Goal: Task Accomplishment & Management: Use online tool/utility

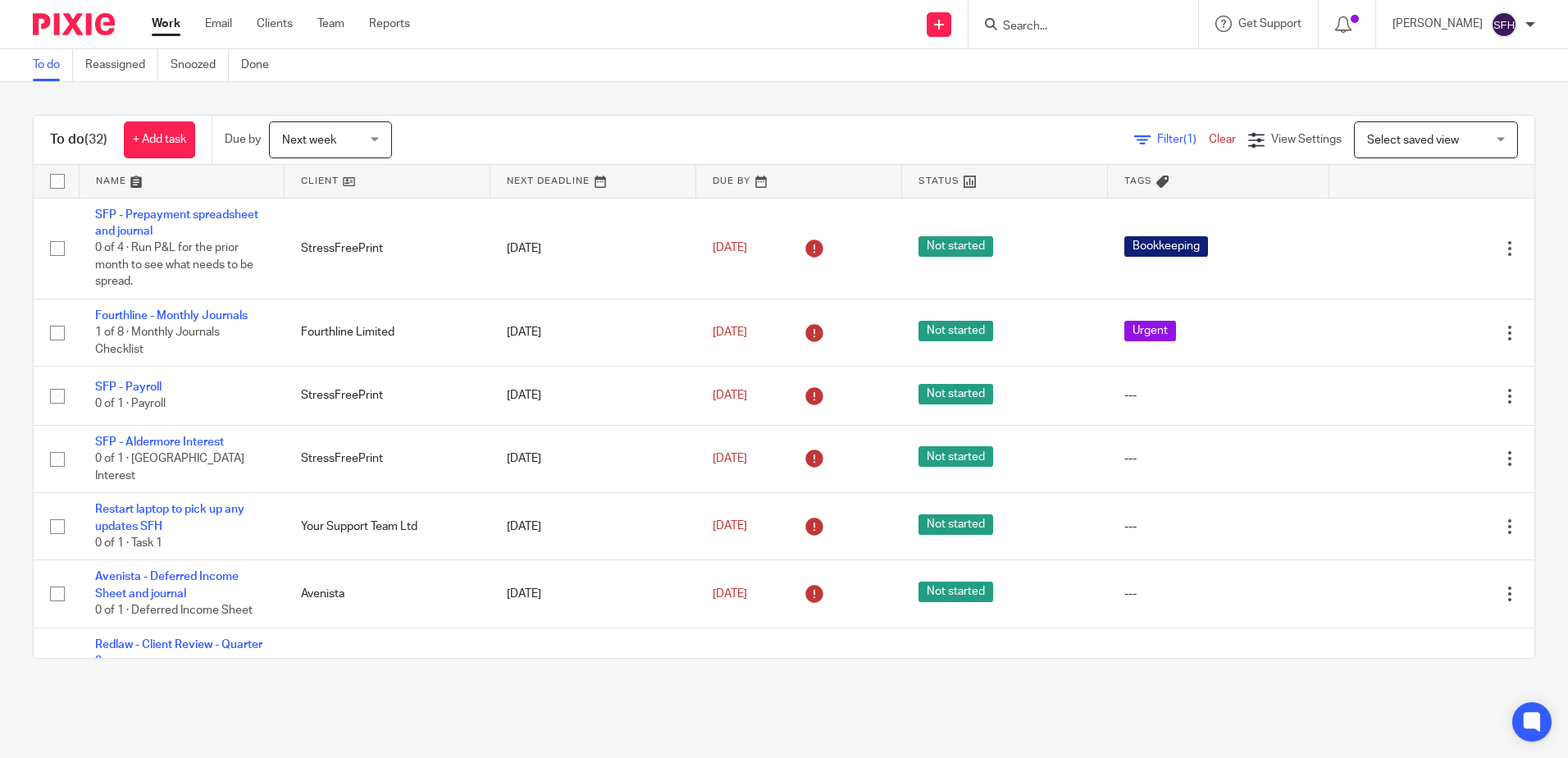
click at [399, 192] on link at bounding box center [387, 181] width 205 height 33
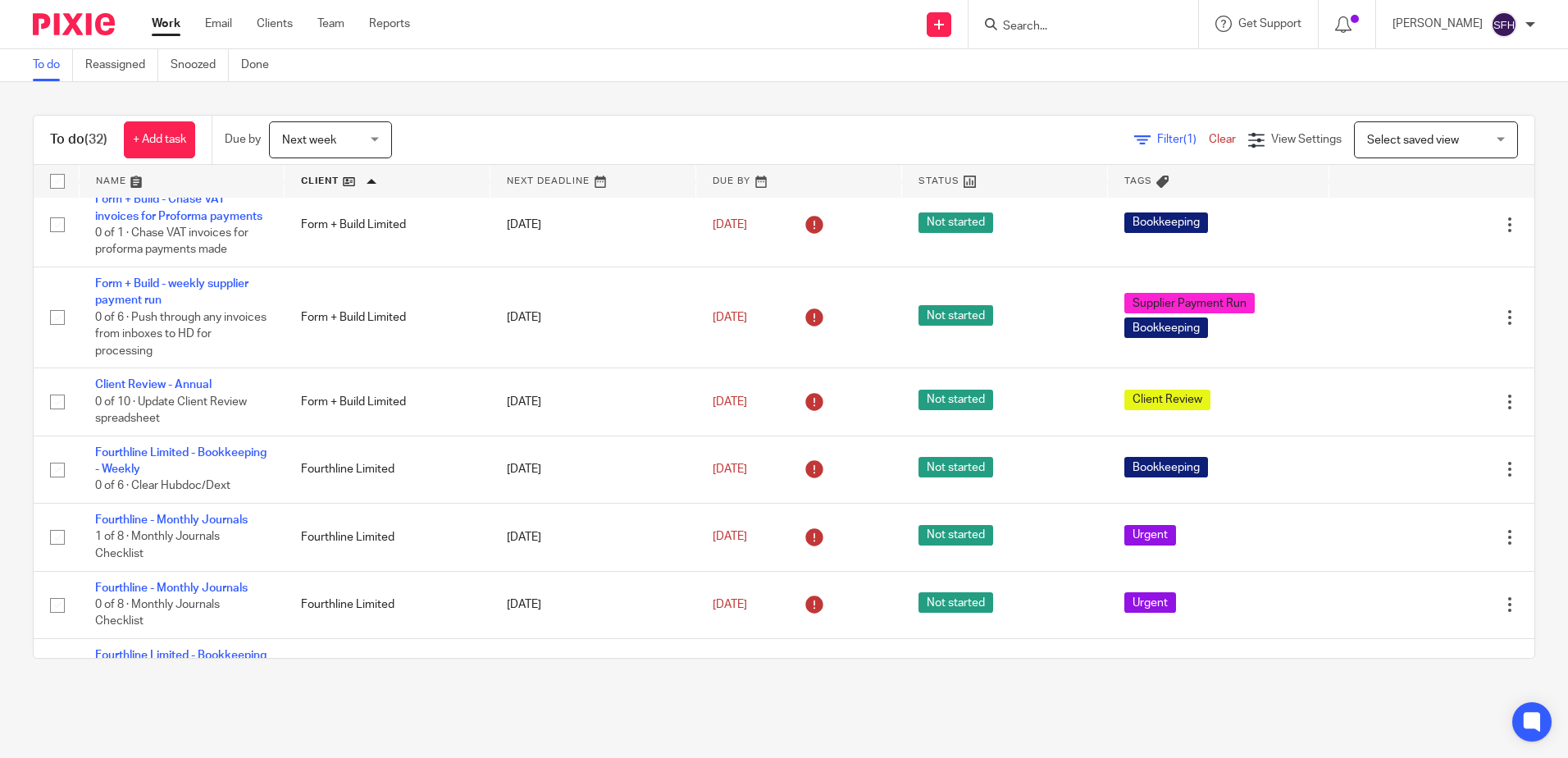
scroll to position [328, 0]
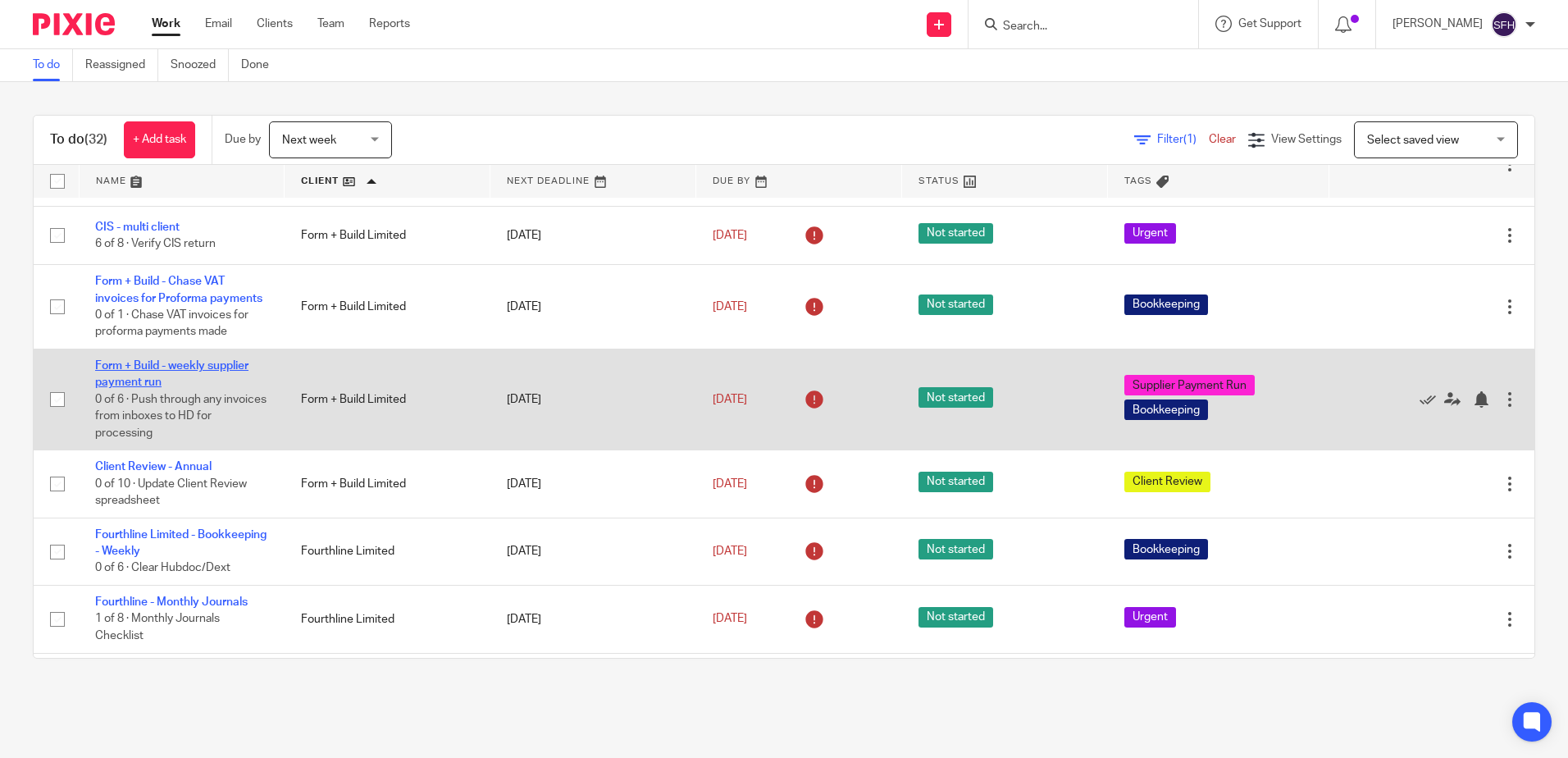
click at [191, 388] on link "Form + Build - weekly supplier payment run" at bounding box center [172, 374] width 154 height 28
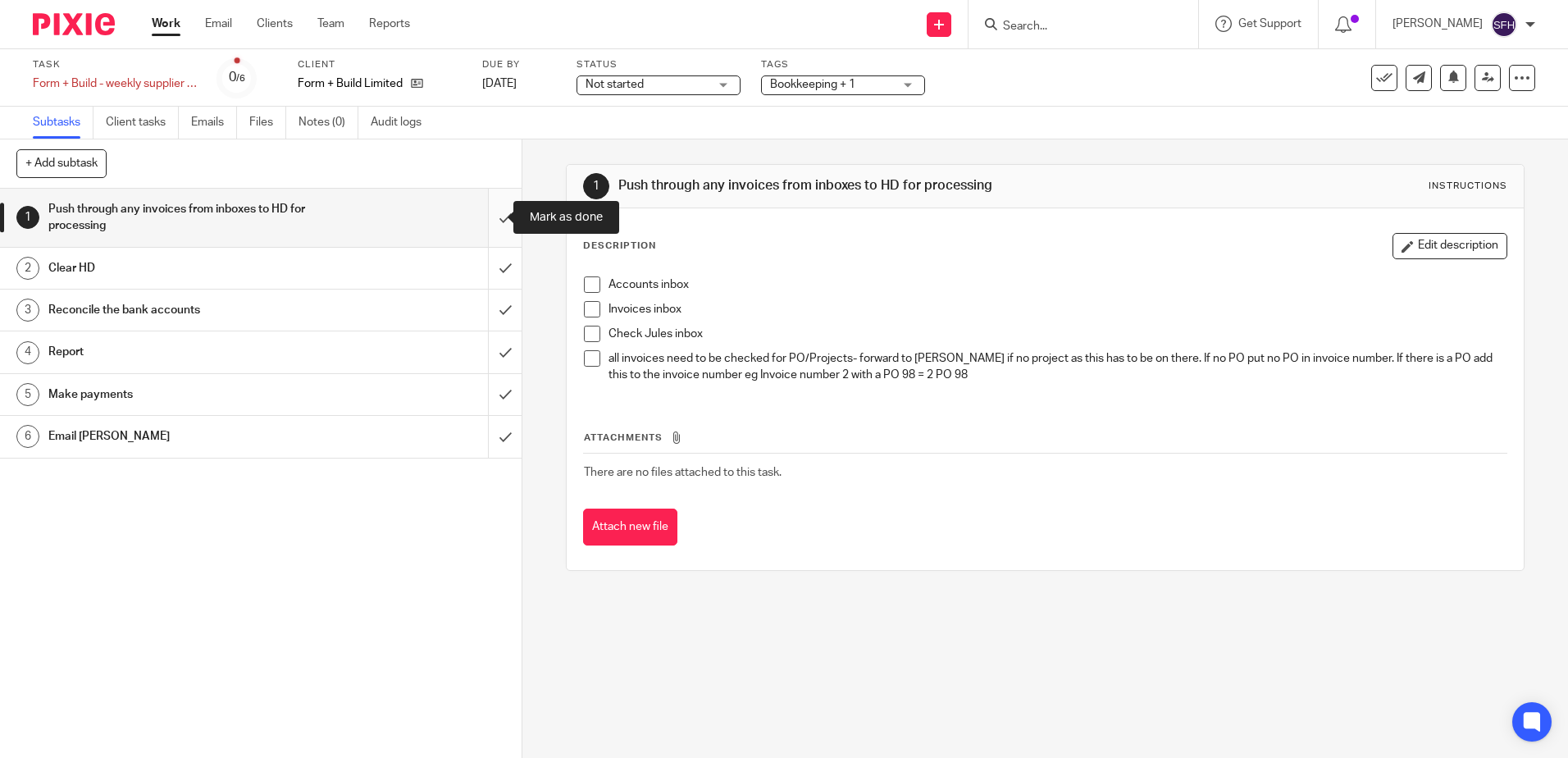
click at [488, 220] on input "submit" at bounding box center [261, 218] width 522 height 58
click at [477, 272] on input "submit" at bounding box center [261, 268] width 522 height 41
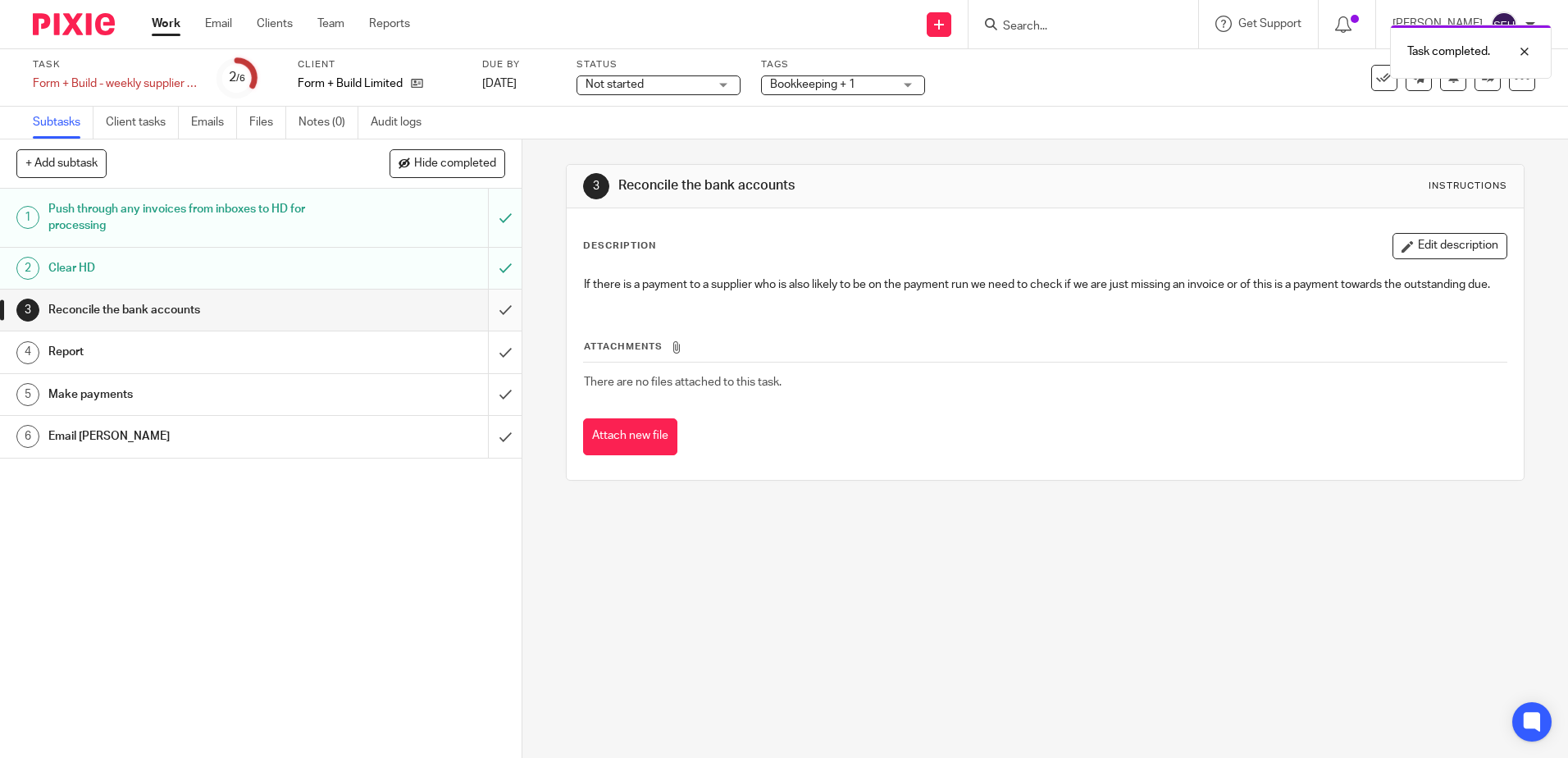
click at [488, 313] on input "submit" at bounding box center [261, 311] width 522 height 41
